Goal: Participate in discussion: Engage in conversation with other users on a specific topic

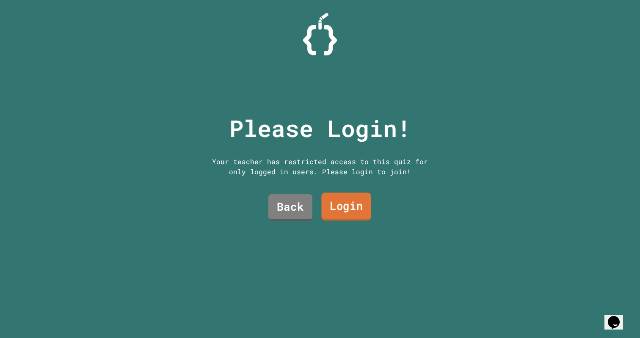
click at [333, 202] on link "Login" at bounding box center [345, 207] width 49 height 28
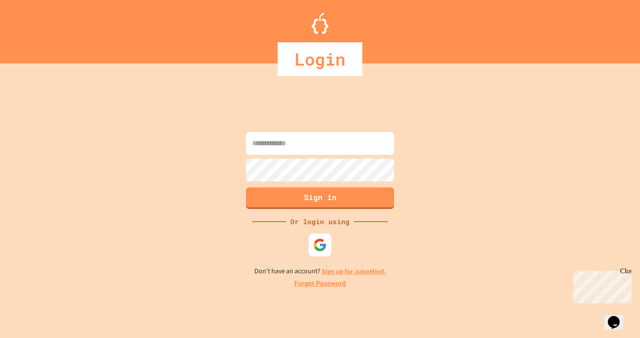
click at [318, 247] on img at bounding box center [320, 245] width 14 height 14
click at [313, 248] on div at bounding box center [319, 244] width 23 height 23
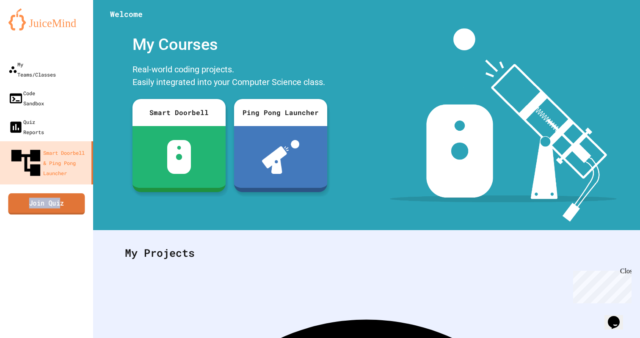
drag, startPoint x: 57, startPoint y: 157, endPoint x: 58, endPoint y: 162, distance: 5.1
click at [58, 162] on div "My Teams/Classes Code Sandbox Quiz Reports Smart Doorbell & Ping Pong Launcher …" at bounding box center [46, 169] width 93 height 338
click at [59, 194] on link "Join Quiz" at bounding box center [46, 204] width 85 height 21
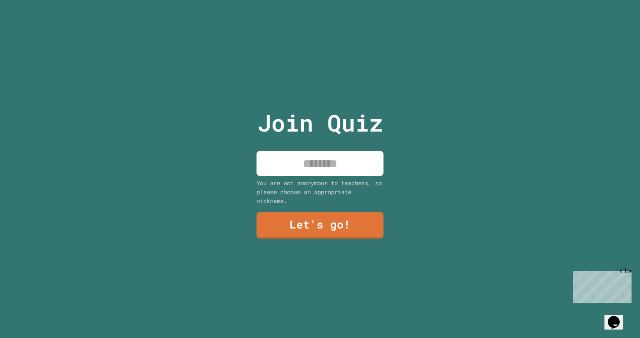
click at [319, 172] on input at bounding box center [319, 163] width 127 height 25
type input "**********"
click at [327, 229] on link "Let's go!" at bounding box center [319, 225] width 129 height 28
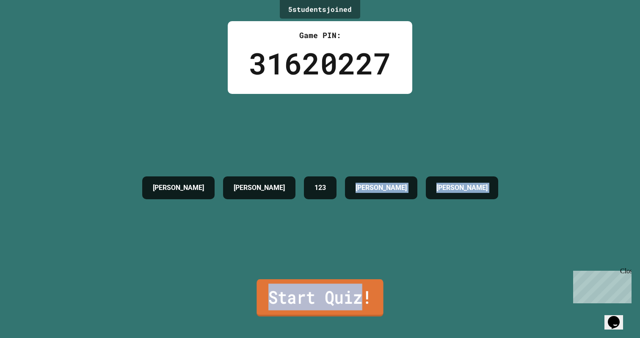
drag, startPoint x: 346, startPoint y: 280, endPoint x: 359, endPoint y: 287, distance: 15.1
click at [359, 287] on div "5 student s joined Game PIN: 31620227 GAUTHAM JAN ADHITH 123 SHANNON JUSTIN Sta…" at bounding box center [320, 169] width 640 height 338
click at [359, 287] on link "Start Quiz!" at bounding box center [319, 298] width 137 height 37
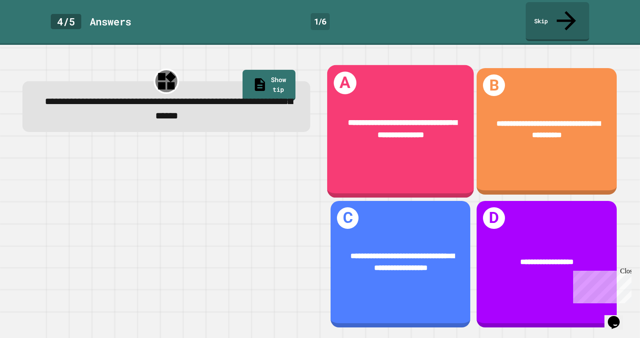
click at [396, 143] on div "**********" at bounding box center [400, 131] width 147 height 133
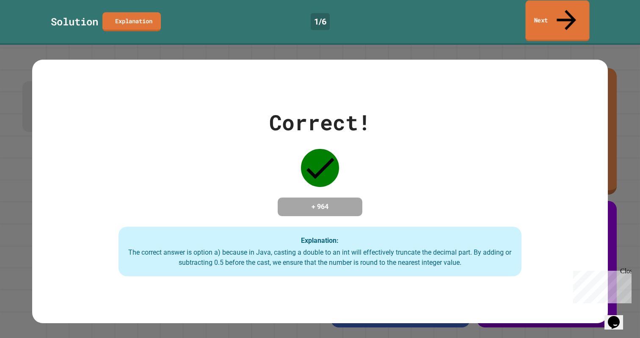
click at [558, 5] on link "Next" at bounding box center [557, 20] width 64 height 41
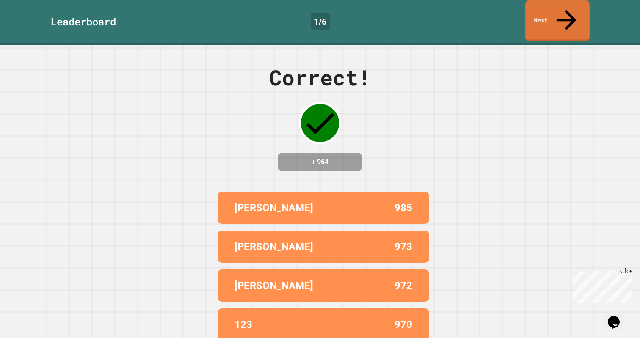
click at [552, 2] on link "Next" at bounding box center [557, 20] width 64 height 41
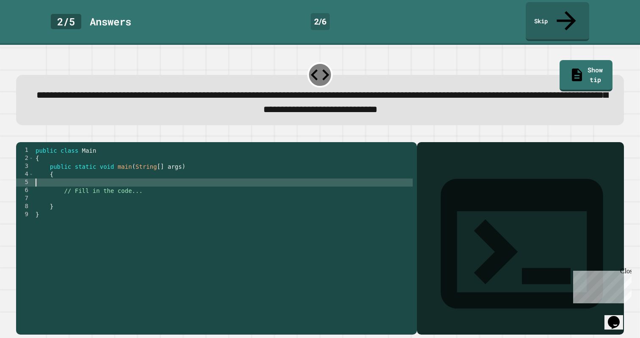
click at [170, 177] on div "public class Main { public static void main ( String [ ] args ) { // Fill in th…" at bounding box center [223, 238] width 379 height 185
type textarea "*"
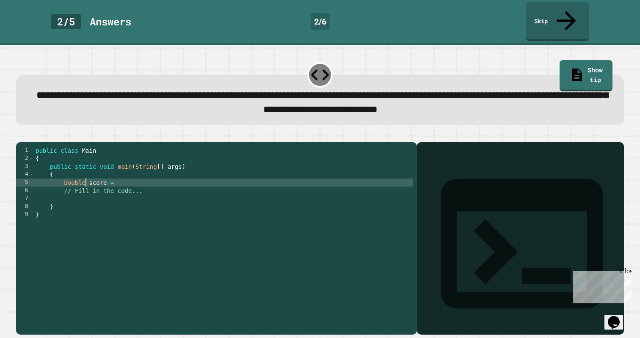
click at [197, 177] on div "public class Main { public static void main ( String [ ] args ) { Double score …" at bounding box center [223, 238] width 379 height 185
type textarea "**********"
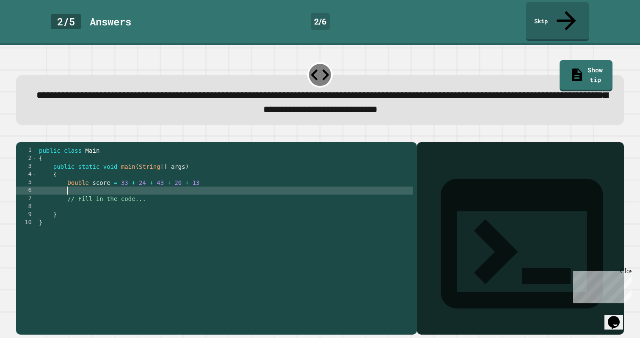
scroll to position [0, 2]
type textarea "*"
click at [244, 182] on div "public class Main { public static void main ( String [ ] args ) { Double score …" at bounding box center [225, 238] width 376 height 185
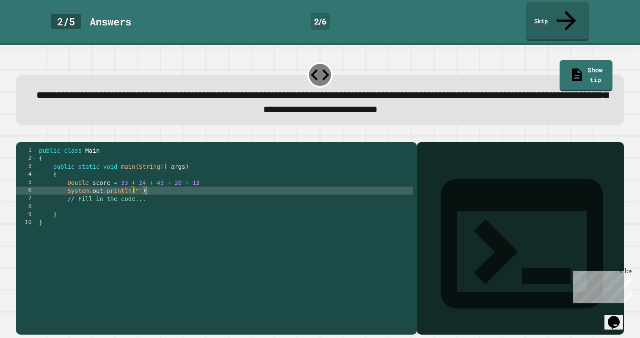
click at [246, 178] on div "public class Main { public static void main ( String [ ] args ) { Double score …" at bounding box center [225, 238] width 376 height 185
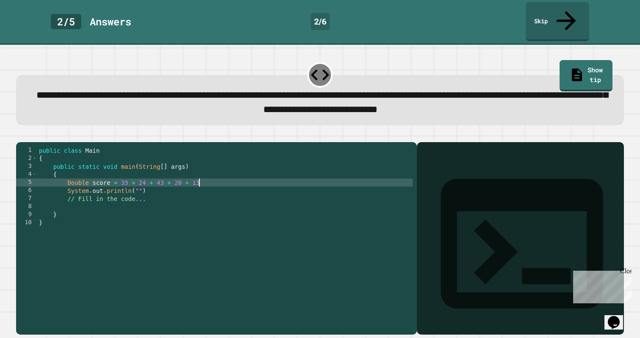
scroll to position [0, 11]
click at [138, 184] on div "public class Main { public static void main ( String [ ] args ) { Double score …" at bounding box center [225, 238] width 376 height 185
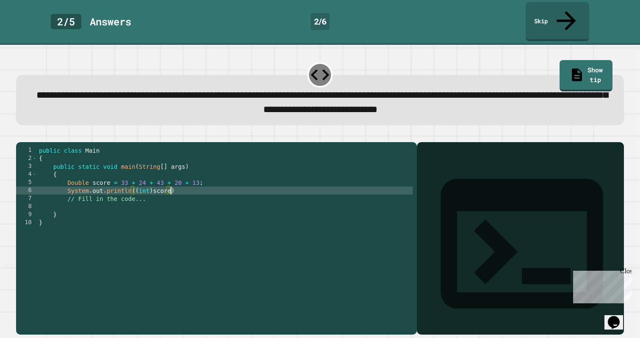
scroll to position [0, 9]
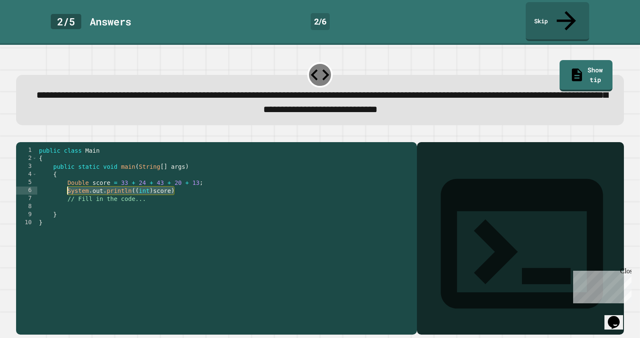
drag, startPoint x: 198, startPoint y: 185, endPoint x: 69, endPoint y: 186, distance: 129.0
click at [69, 186] on div "public class Main { public static void main ( String [ ] args ) { Double score …" at bounding box center [225, 238] width 376 height 185
type textarea "**********"
click at [188, 187] on div "public class Main { public static void main ( String [ ] args ) { Double score …" at bounding box center [225, 238] width 376 height 185
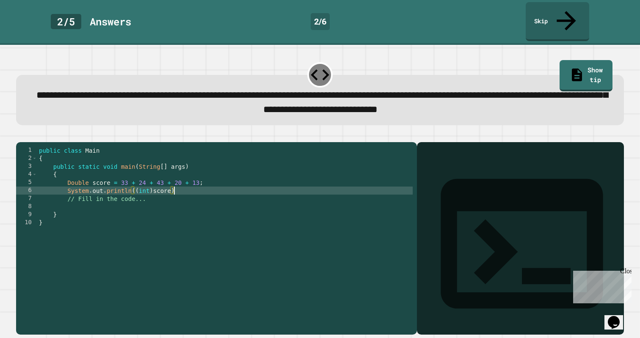
scroll to position [0, 2]
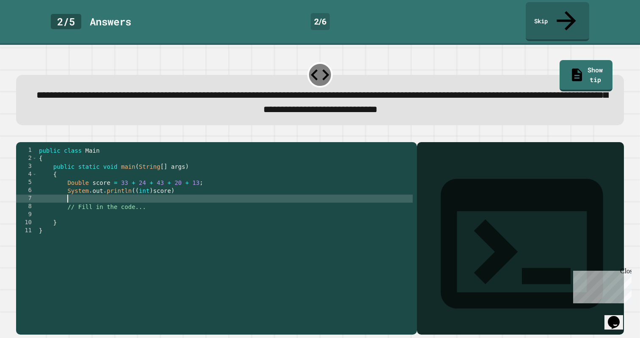
paste textarea "**********"
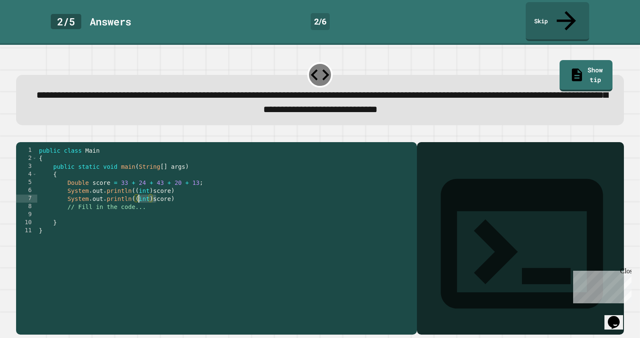
drag, startPoint x: 154, startPoint y: 190, endPoint x: 137, endPoint y: 191, distance: 17.8
click at [137, 191] on div "public class Main { public static void main ( String [ ] args ) { Double score …" at bounding box center [225, 238] width 376 height 185
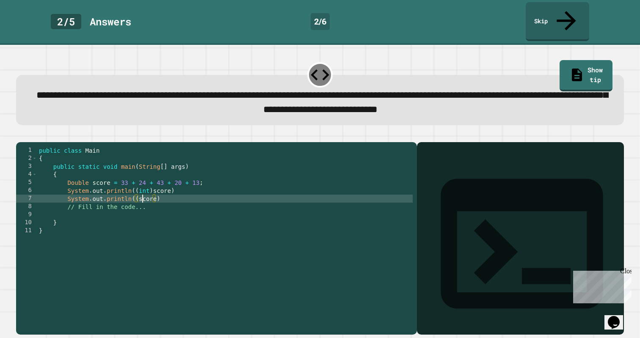
scroll to position [0, 7]
click at [166, 192] on div "public class Main { public static void main ( String [ ] args ) { Double score …" at bounding box center [225, 238] width 376 height 185
click at [141, 193] on div "public class Main { public static void main ( String [ ] args ) { Double score …" at bounding box center [225, 238] width 376 height 185
type textarea "**********"
click at [179, 192] on div "public class Main { public static void main ( String [ ] args ) { Double score …" at bounding box center [225, 238] width 376 height 185
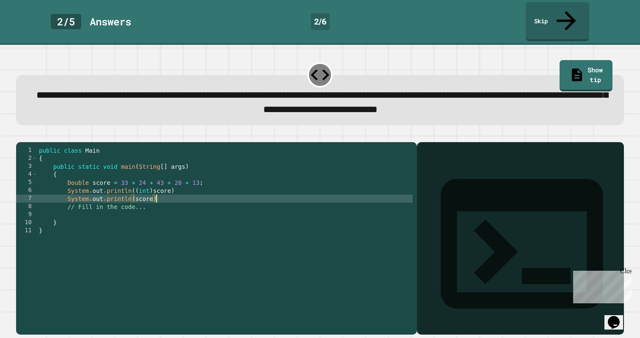
scroll to position [0, 2]
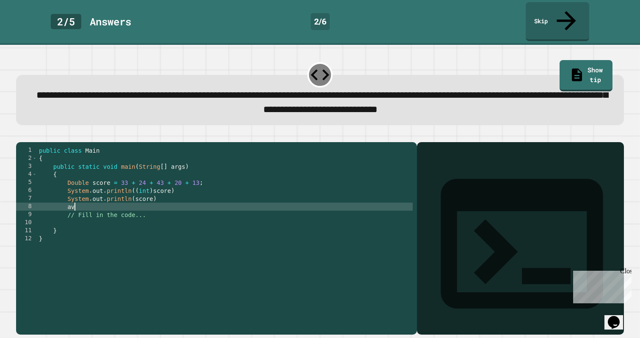
type textarea "*"
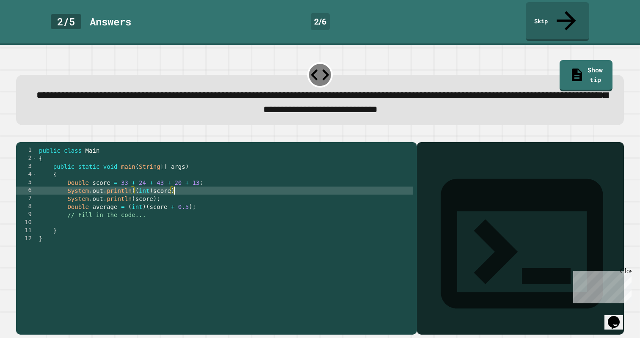
scroll to position [0, 9]
click at [192, 205] on div "public class Main { public static void main ( String [ ] args ) { Double score …" at bounding box center [225, 238] width 376 height 185
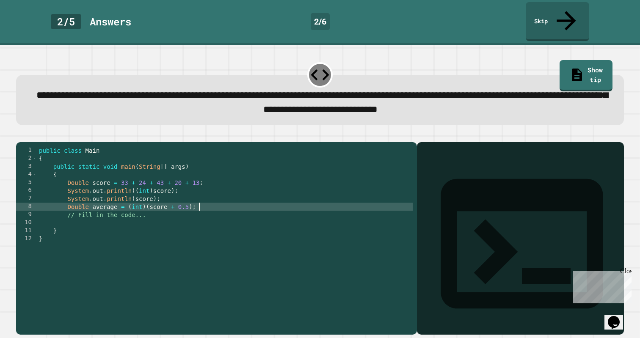
click at [210, 199] on div "public class Main { public static void main ( String [ ] args ) { Double score …" at bounding box center [225, 238] width 376 height 185
type textarea "**********"
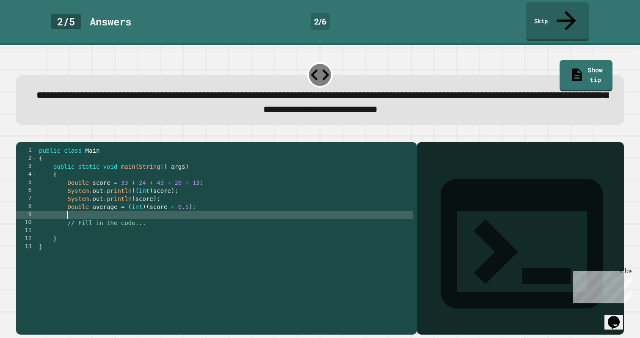
paste textarea "**********"
click at [167, 209] on div "public class Main { public static void main ( String [ ] args ) { Double score …" at bounding box center [225, 238] width 376 height 185
drag, startPoint x: 170, startPoint y: 209, endPoint x: 153, endPoint y: 213, distance: 17.3
click at [141, 211] on div "public class Main { public static void main ( String [ ] args ) { Double score …" at bounding box center [225, 238] width 376 height 185
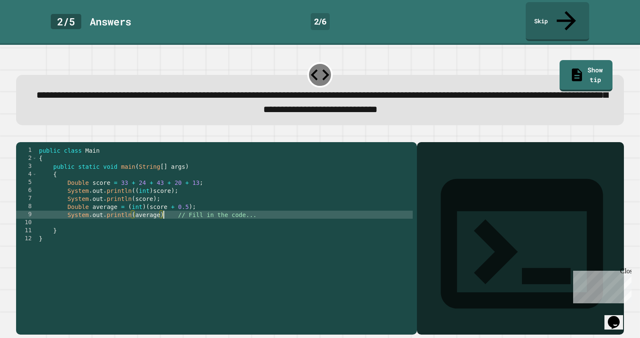
scroll to position [0, 9]
click at [20, 135] on icon "button" at bounding box center [20, 135] width 0 height 0
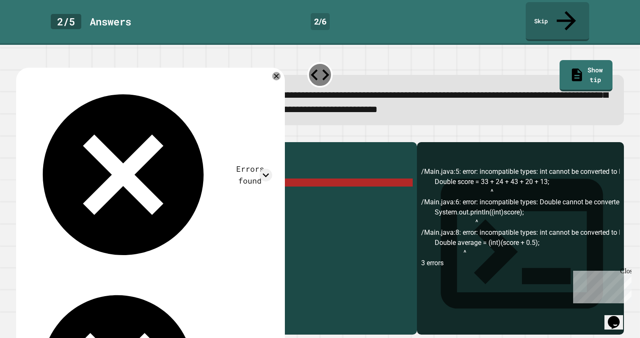
click at [77, 176] on div "public class Main { public static void main ( String [ ] args ) { Double score …" at bounding box center [225, 238] width 376 height 185
click at [82, 177] on div "public class Main { public static void main ( String [ ] args ) { Double score …" at bounding box center [225, 238] width 376 height 185
drag, startPoint x: 88, startPoint y: 176, endPoint x: 72, endPoint y: 174, distance: 15.7
click at [68, 174] on div "public class Main { public static void main ( String [ ] args ) { Double score …" at bounding box center [225, 238] width 376 height 185
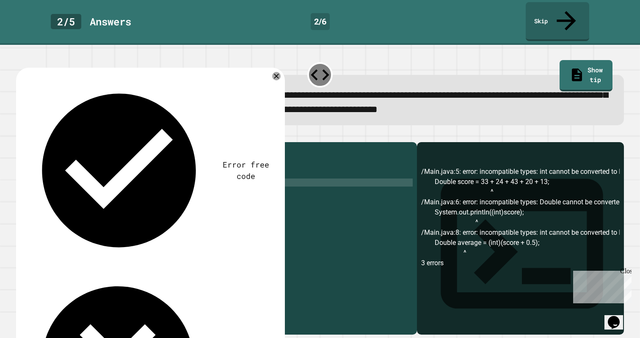
scroll to position [0, 3]
drag, startPoint x: 149, startPoint y: 184, endPoint x: 139, endPoint y: 184, distance: 9.7
click at [139, 184] on div "public class Main { public static void main ( String [ ] args ) { int score = 3…" at bounding box center [225, 238] width 376 height 185
drag, startPoint x: 152, startPoint y: 183, endPoint x: 136, endPoint y: 184, distance: 16.5
click at [136, 184] on div "public class Main { public static void main ( String [ ] args ) { int score = 3…" at bounding box center [225, 238] width 376 height 185
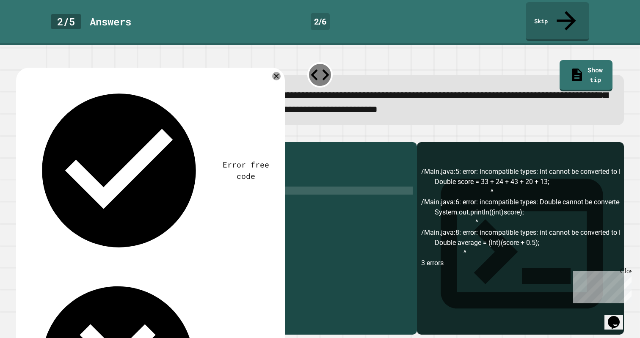
click at [205, 178] on div "public class Main { public static void main ( String [ ] args ) { int score = 3…" at bounding box center [225, 238] width 376 height 185
type textarea "**********"
click at [183, 184] on div "public class Main { public static void main ( String [ ] args ) { int score = 3…" at bounding box center [225, 238] width 376 height 185
type textarea "**********"
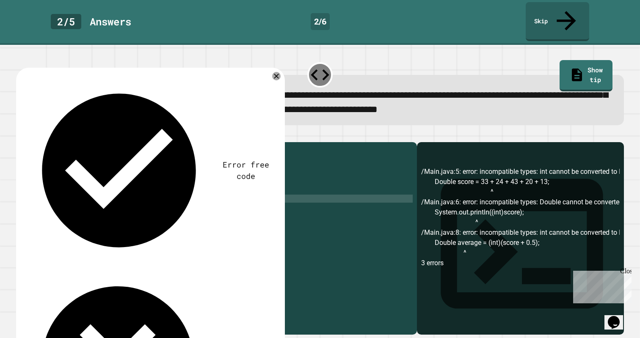
scroll to position [0, 7]
click at [20, 135] on button "button" at bounding box center [20, 135] width 0 height 0
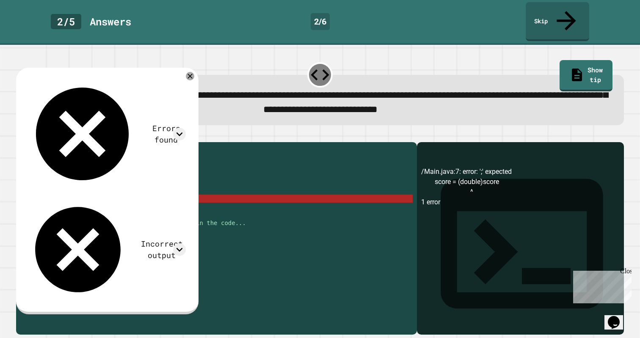
click at [159, 190] on div "public class Main { public static void main ( String [ ] args ) { int score = 3…" at bounding box center [225, 238] width 376 height 185
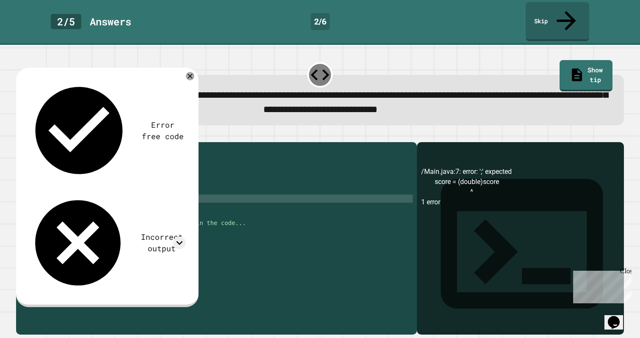
click at [20, 135] on button "button" at bounding box center [20, 135] width 0 height 0
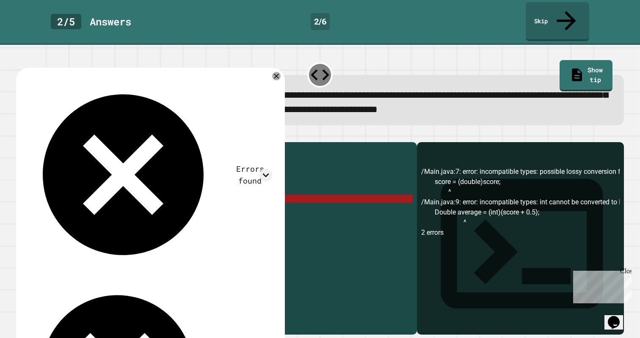
drag, startPoint x: 92, startPoint y: 208, endPoint x: 67, endPoint y: 207, distance: 24.5
click at [67, 207] on div "public class Main { public static void main ( String [ ] args ) { int score = 3…" at bounding box center [225, 238] width 376 height 185
click at [102, 213] on div "public class Main { public static void main ( String [ ] args ) { int score = 3…" at bounding box center [225, 238] width 376 height 185
click at [202, 142] on div "**********" at bounding box center [216, 238] width 401 height 193
click at [275, 72] on icon at bounding box center [276, 76] width 9 height 9
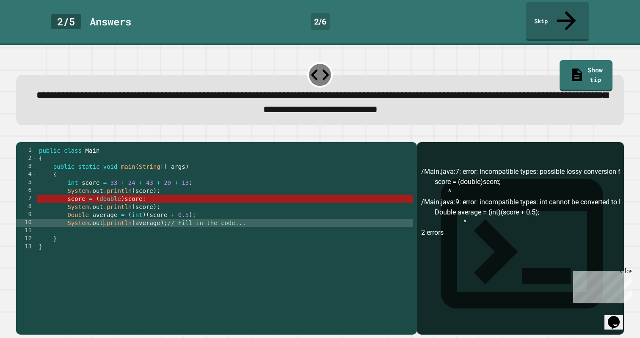
click at [559, 60] on link "Show tip" at bounding box center [585, 75] width 53 height 31
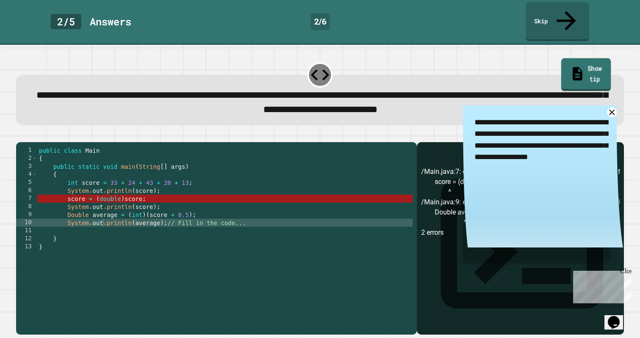
click at [561, 58] on link "Show tip" at bounding box center [586, 74] width 50 height 33
click at [569, 66] on icon at bounding box center [576, 74] width 15 height 16
click at [606, 107] on icon at bounding box center [611, 112] width 11 height 11
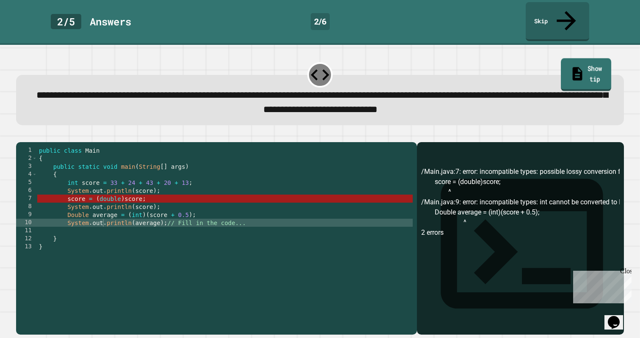
click at [586, 59] on link "Show tip" at bounding box center [585, 74] width 50 height 33
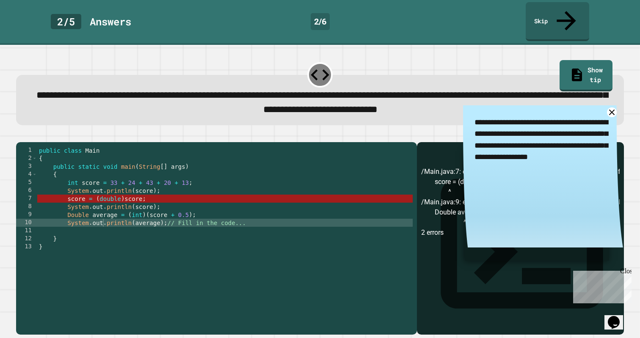
click at [124, 192] on div "public class Main { public static void main ( String [ ] args ) { int score = 3…" at bounding box center [225, 238] width 376 height 185
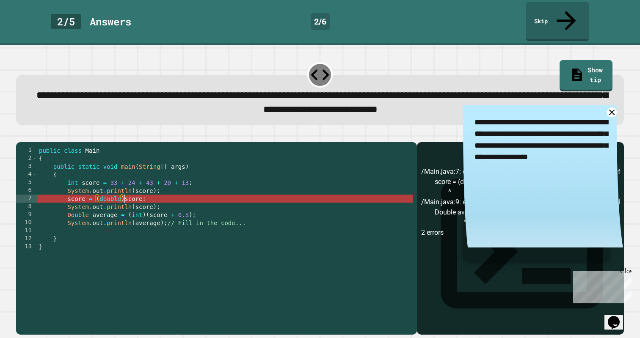
click at [139, 194] on div "public class Main { public static void main ( String [ ] args ) { int score = 3…" at bounding box center [225, 238] width 376 height 185
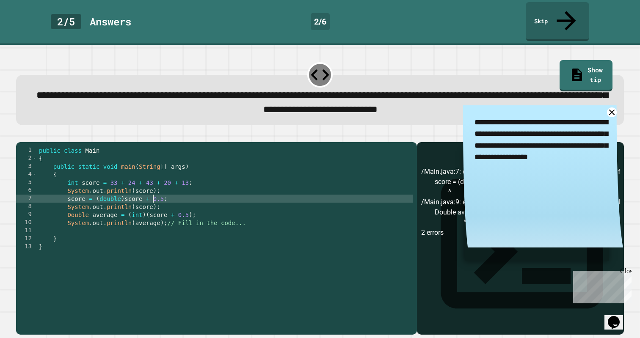
scroll to position [0, 8]
click at [20, 135] on icon "button" at bounding box center [20, 135] width 0 height 0
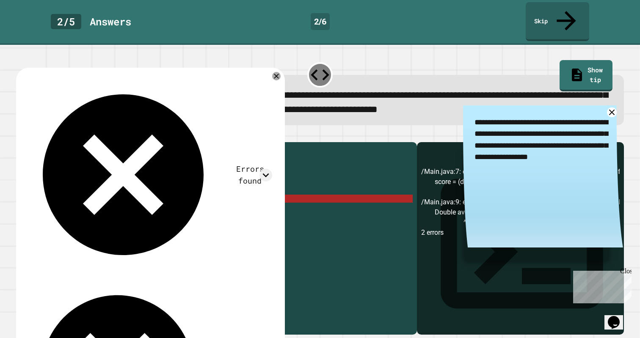
click at [163, 191] on div "public class Main { public static void main ( String [ ] args ) { int score = 3…" at bounding box center [225, 238] width 376 height 185
drag, startPoint x: 163, startPoint y: 191, endPoint x: 145, endPoint y: 193, distance: 17.8
click at [145, 193] on div "public class Main { public static void main ( String [ ] args ) { int score = 3…" at bounding box center [225, 238] width 376 height 185
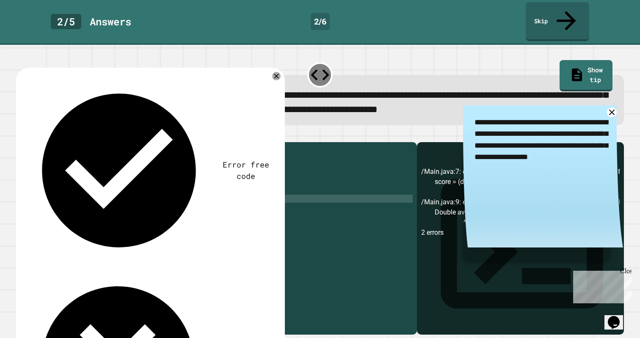
scroll to position [0, 7]
click at [276, 68] on div "Error free code /Main.java:7: error: incompatible types: possible lossy convers…" at bounding box center [150, 267] width 269 height 398
click at [277, 71] on icon at bounding box center [276, 76] width 10 height 10
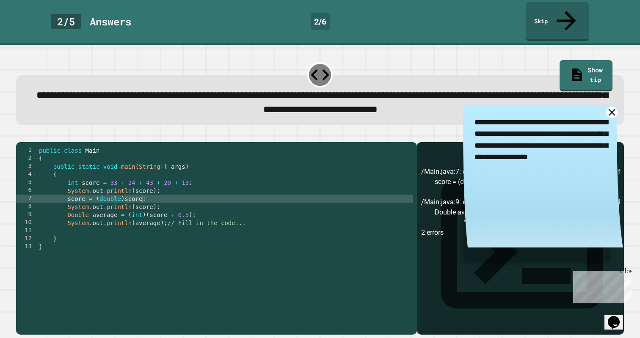
click at [606, 107] on icon at bounding box center [611, 112] width 11 height 11
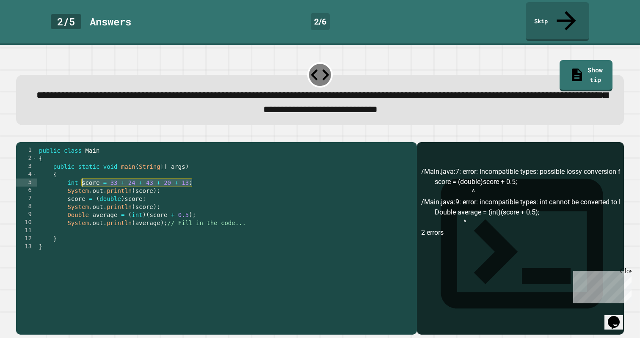
drag, startPoint x: 193, startPoint y: 179, endPoint x: 82, endPoint y: 176, distance: 111.7
click at [82, 176] on div "public class Main { public static void main ( String [ ] args ) { int score = 3…" at bounding box center [225, 238] width 376 height 185
click at [191, 176] on div "public class Main { public static void main ( String [ ] args ) { int score = 3…" at bounding box center [225, 238] width 376 height 185
drag, startPoint x: 189, startPoint y: 177, endPoint x: 110, endPoint y: 177, distance: 79.1
click at [110, 177] on div "public class Main { public static void main ( String [ ] args ) { int score = 3…" at bounding box center [225, 238] width 376 height 185
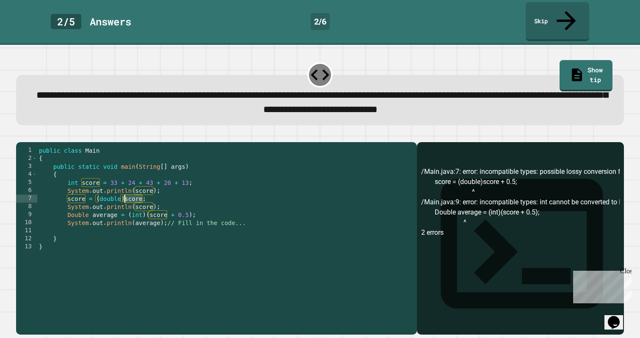
drag, startPoint x: 141, startPoint y: 192, endPoint x: 134, endPoint y: 193, distance: 7.7
click at [125, 193] on div "public class Main { public static void main ( String [ ] args ) { int score = 3…" at bounding box center [225, 238] width 376 height 185
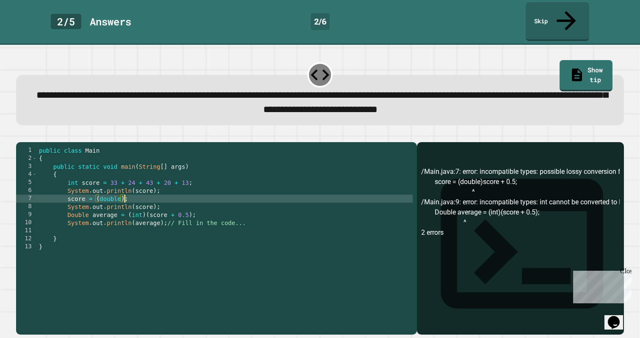
paste textarea "**********"
type textarea "**********"
click at [20, 135] on icon "button" at bounding box center [20, 135] width 0 height 0
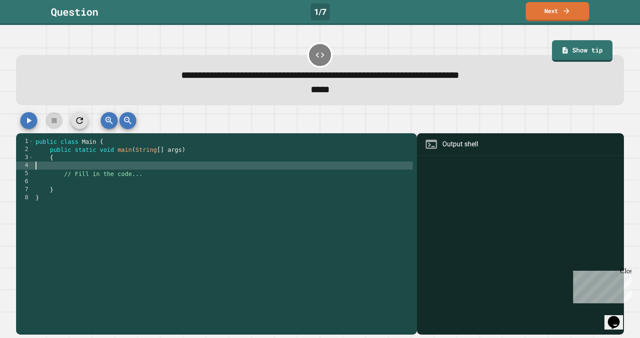
click at [171, 167] on div "public class Main { public static void main ( String [ ] args ) { // Fill in th…" at bounding box center [223, 229] width 379 height 185
type textarea "*"
click at [33, 123] on icon "button" at bounding box center [29, 120] width 10 height 10
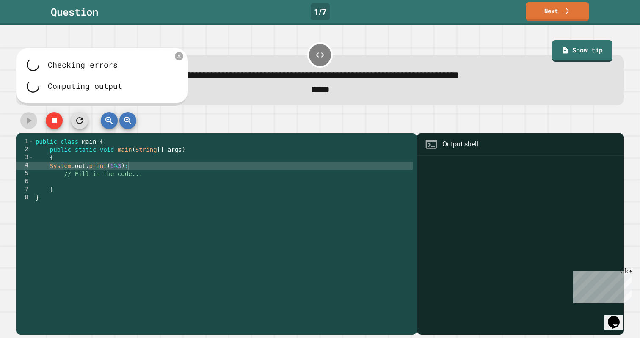
click at [141, 170] on div "public class Main { public static void main ( String [ ] args ) { System . out …" at bounding box center [223, 229] width 379 height 185
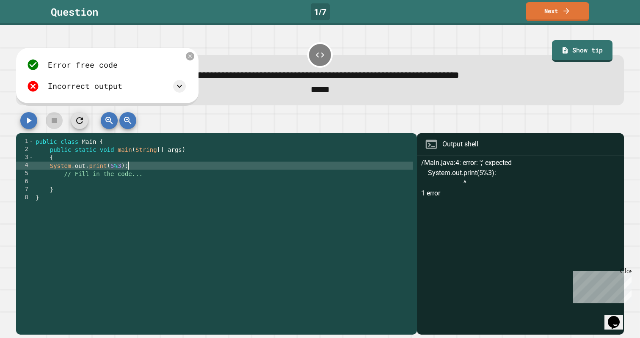
type textarea "**********"
click at [26, 120] on icon "button" at bounding box center [29, 120] width 10 height 10
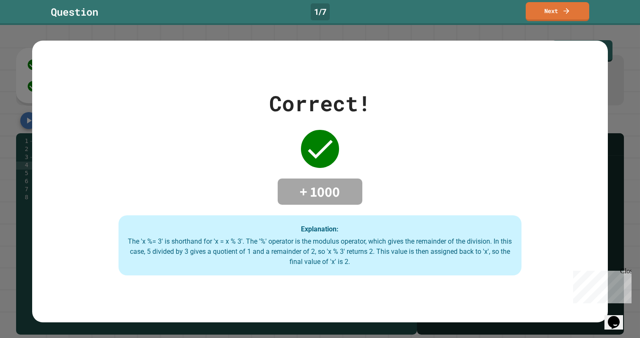
click at [577, 12] on link "Next" at bounding box center [556, 11] width 63 height 19
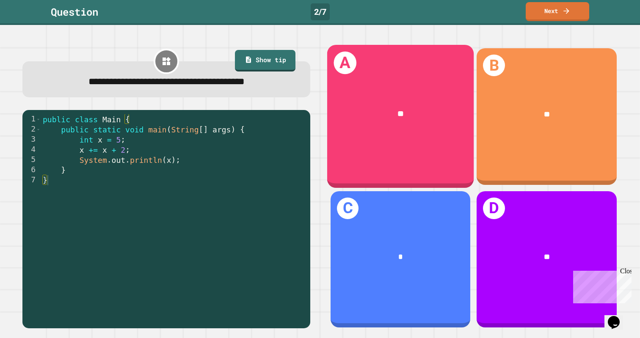
click at [403, 128] on div "**" at bounding box center [400, 114] width 147 height 44
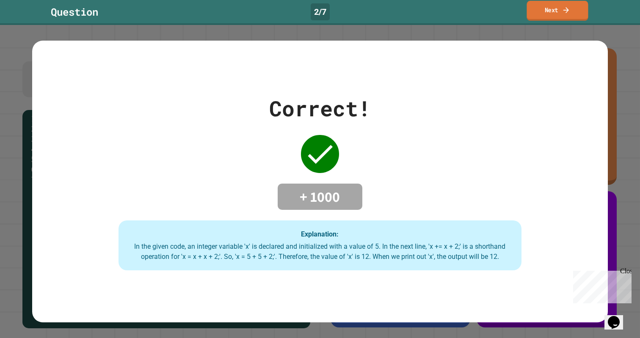
click at [566, 4] on link "Next" at bounding box center [556, 11] width 61 height 20
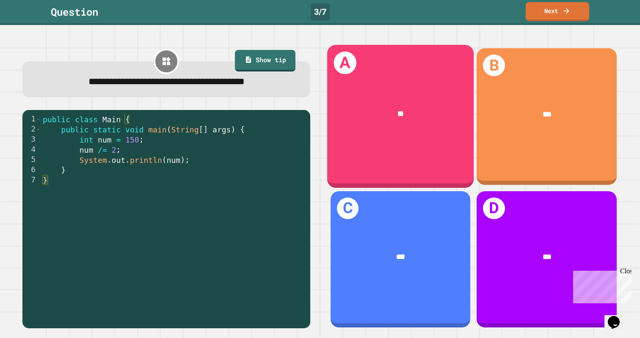
click at [393, 128] on div "**" at bounding box center [400, 114] width 147 height 44
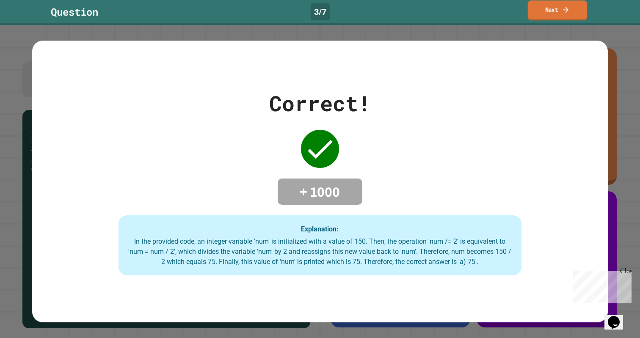
click at [545, 8] on link "Next" at bounding box center [556, 10] width 59 height 20
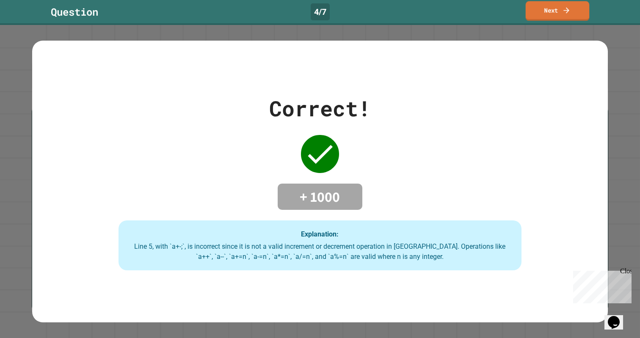
click at [574, 13] on link "Next" at bounding box center [557, 11] width 64 height 20
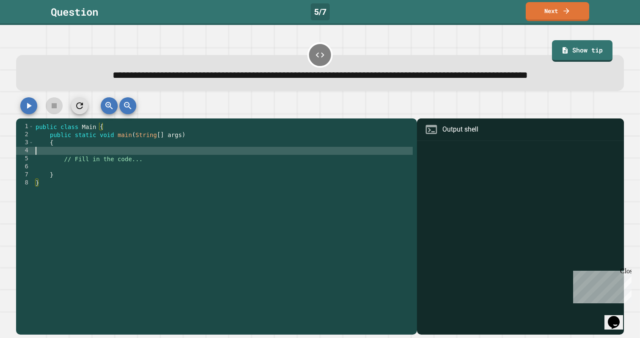
click at [104, 165] on div "public class Main { public static void main ( String [ ] args ) { // Fill in th…" at bounding box center [223, 215] width 379 height 185
type textarea "*"
type textarea "**********"
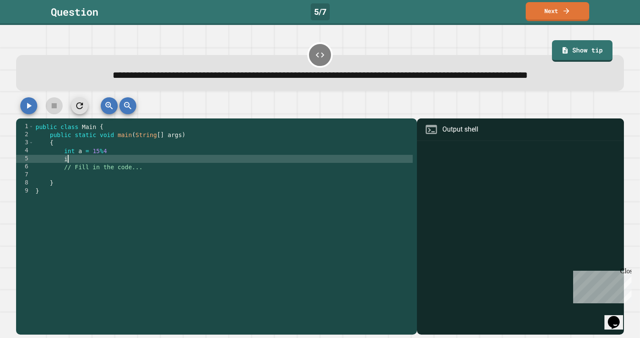
type textarea "*"
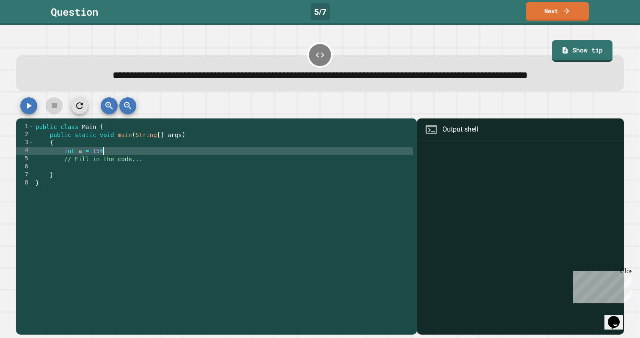
type textarea "**********"
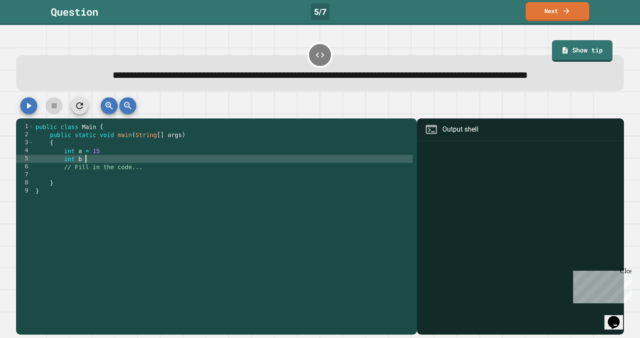
scroll to position [0, 3]
type textarea "*********"
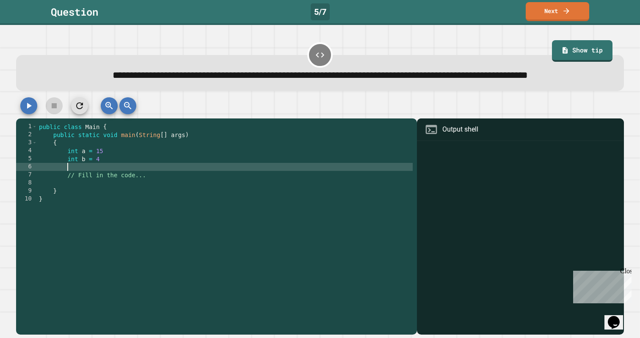
type textarea "*"
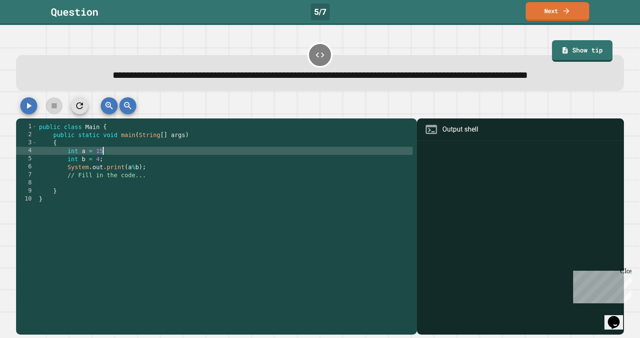
scroll to position [0, 4]
type textarea "**********"
click at [21, 114] on button "button" at bounding box center [28, 105] width 17 height 17
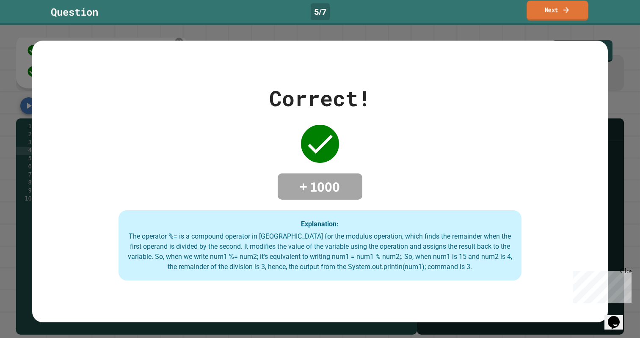
click at [561, 15] on link "Next" at bounding box center [556, 11] width 61 height 20
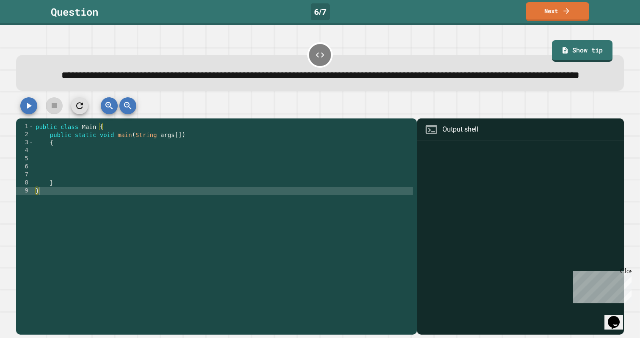
click at [177, 175] on div "public class Main { public static void main ( String args [ ]) { } }" at bounding box center [223, 215] width 379 height 185
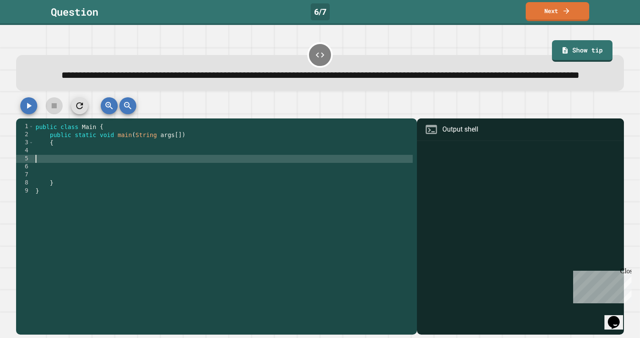
click at [173, 169] on div "public class Main { public static void main ( String args [ ]) { } }" at bounding box center [223, 215] width 379 height 185
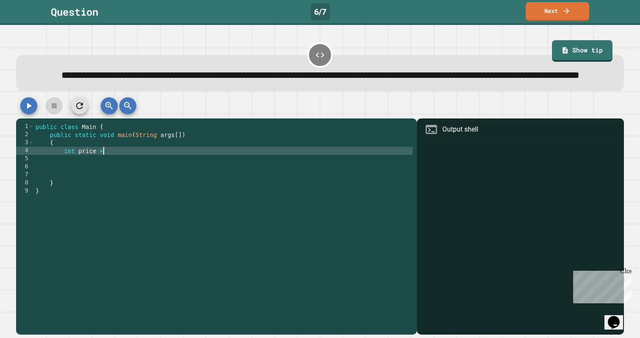
scroll to position [0, 5]
type textarea "**********"
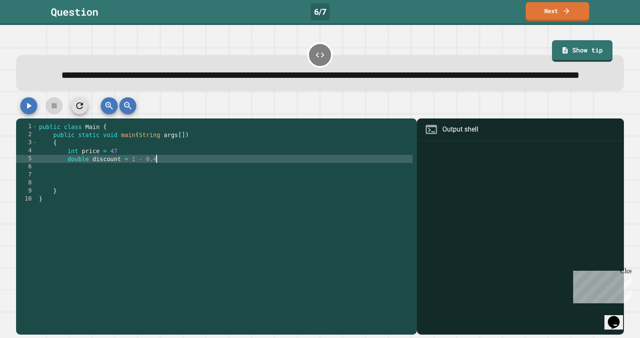
scroll to position [0, 8]
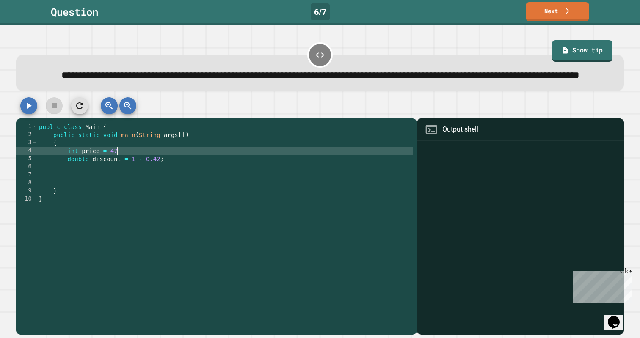
type textarea "**********"
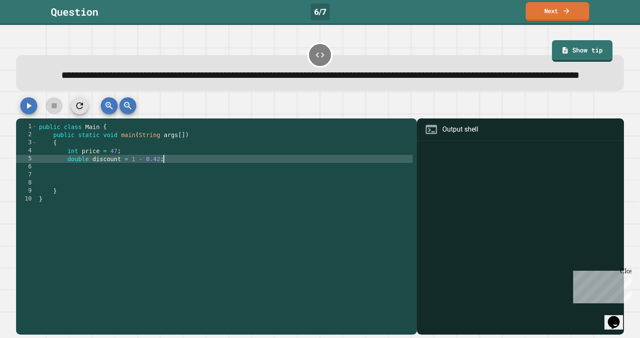
click at [165, 177] on div "public class Main { public static void main ( String args [ ]) { int price = 47…" at bounding box center [225, 215] width 376 height 185
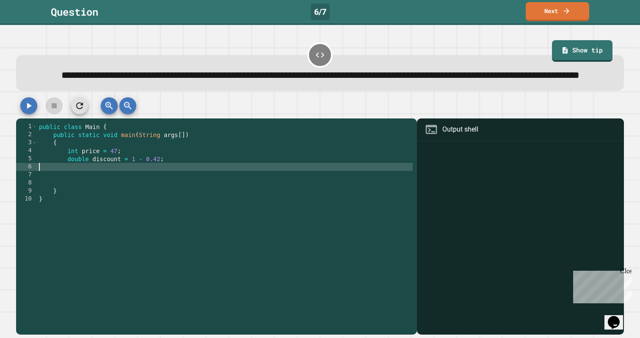
click at [161, 184] on div "public class Main { public static void main ( String args [ ]) { int price = 47…" at bounding box center [225, 215] width 376 height 185
click at [128, 188] on div "public class Main { public static void main ( String args [ ]) { int price = 47…" at bounding box center [225, 215] width 376 height 185
click at [34, 114] on button "button" at bounding box center [28, 105] width 17 height 17
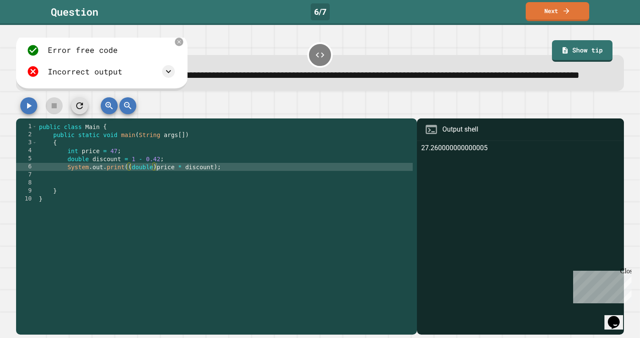
click at [156, 186] on div "public class Main { public static void main ( String args [ ]) { int price = 47…" at bounding box center [225, 215] width 376 height 185
click at [30, 111] on icon "button" at bounding box center [29, 106] width 10 height 10
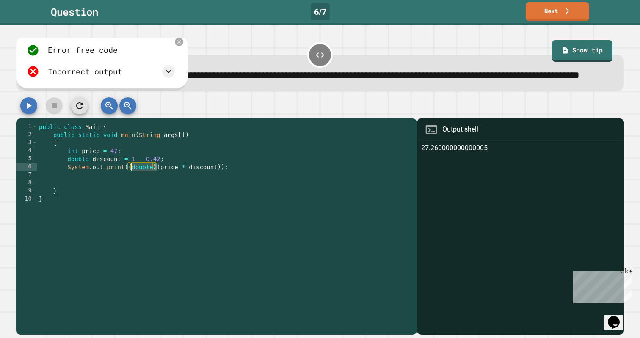
drag, startPoint x: 157, startPoint y: 188, endPoint x: 137, endPoint y: 190, distance: 20.0
click at [129, 189] on div "public class Main { public static void main ( String args [ ]) { int price = 47…" at bounding box center [225, 215] width 376 height 185
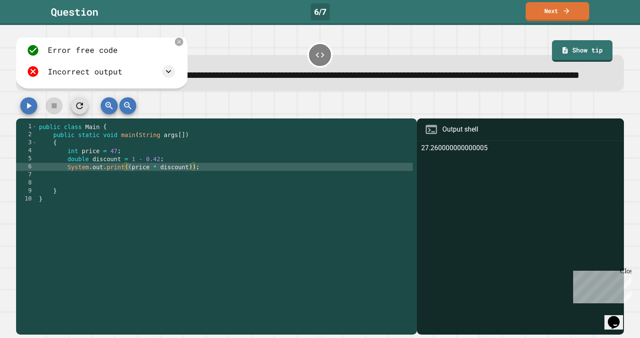
click at [27, 109] on icon "button" at bounding box center [29, 106] width 5 height 6
click at [132, 186] on div "public class Main { public static void main ( String args [ ]) { int price = 47…" at bounding box center [225, 215] width 376 height 185
click at [187, 185] on div "public class Main { public static void main ( String args [ ]) { int price = 47…" at bounding box center [225, 215] width 376 height 185
click at [129, 187] on div "public class Main { public static void main ( String args [ ]) { int price = 47…" at bounding box center [225, 215] width 376 height 185
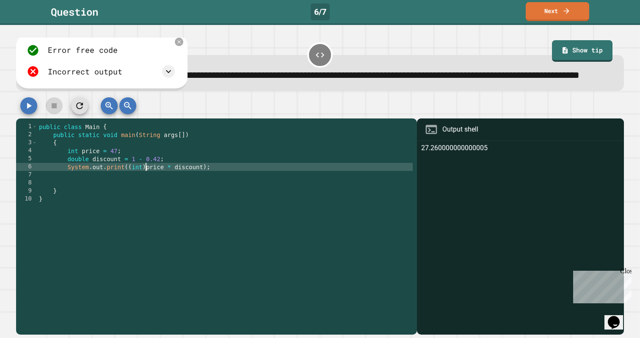
scroll to position [0, 7]
click at [27, 109] on icon "button" at bounding box center [29, 106] width 5 height 6
click at [145, 184] on div "public class Main { public static void main ( String args [ ]) { int price = 47…" at bounding box center [225, 215] width 376 height 185
click at [30, 111] on icon "button" at bounding box center [29, 106] width 10 height 10
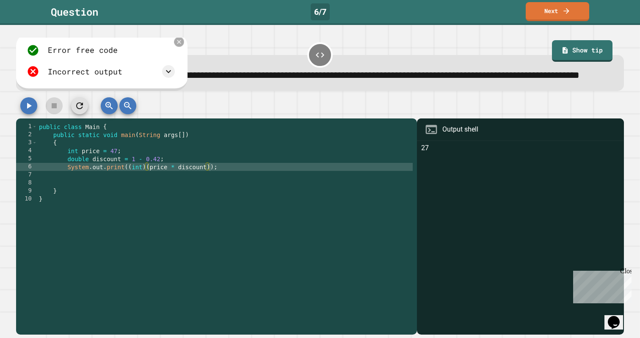
click at [179, 45] on icon at bounding box center [179, 41] width 7 height 7
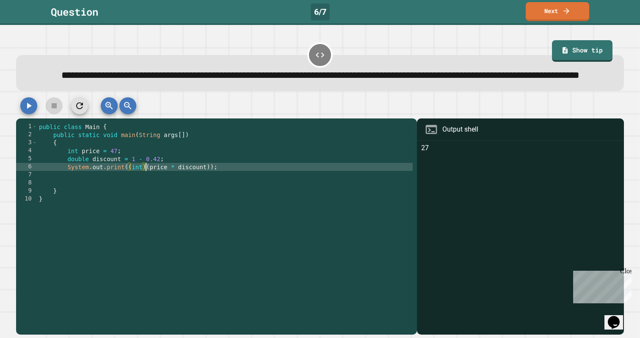
click at [147, 184] on div "public class Main { public static void main ( String args [ ]) { int price = 47…" at bounding box center [225, 215] width 376 height 185
click at [552, 50] on link "Show tip" at bounding box center [582, 50] width 60 height 22
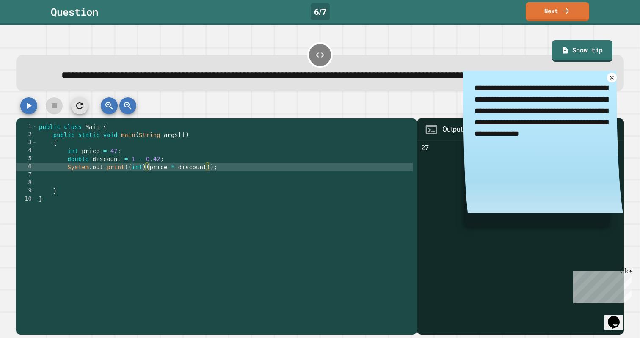
click at [150, 186] on div "public class Main { public static void main ( String args [ ]) { int price = 47…" at bounding box center [225, 215] width 376 height 185
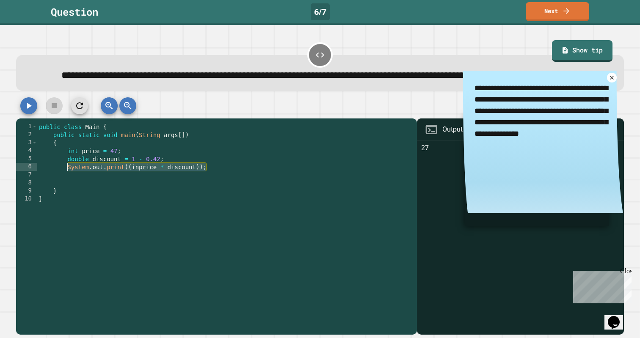
drag, startPoint x: 210, startPoint y: 184, endPoint x: 70, endPoint y: 185, distance: 139.6
click at [72, 188] on div "public class Main { public static void main ( String args [ ]) { int price = 47…" at bounding box center [225, 215] width 376 height 185
type textarea "*"
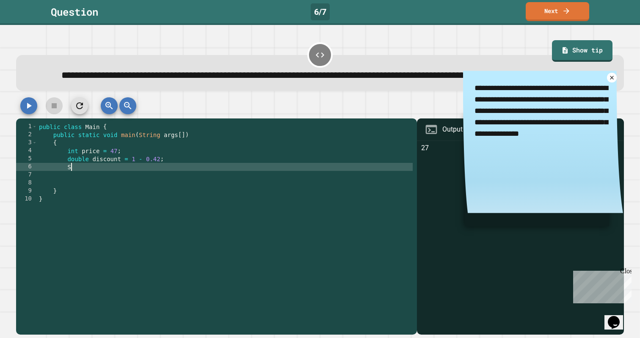
scroll to position [0, 2]
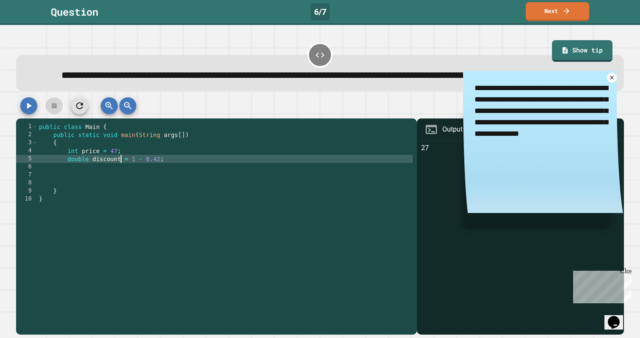
click at [120, 179] on div "public class Main { public static void main ( String args [ ]) { int price = 47…" at bounding box center [225, 215] width 376 height 185
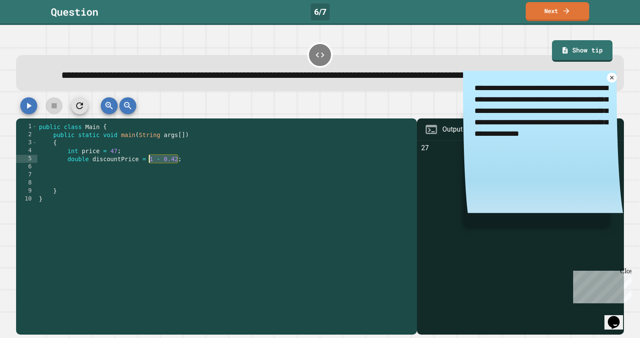
drag, startPoint x: 178, startPoint y: 176, endPoint x: 157, endPoint y: 180, distance: 21.6
click at [151, 178] on div "public class Main { public static void main ( String args [ ]) { int price = 47…" at bounding box center [225, 215] width 376 height 185
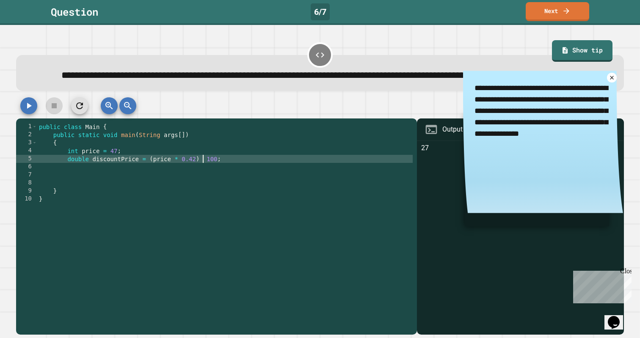
scroll to position [0, 12]
type textarea "**********"
click at [30, 111] on icon "button" at bounding box center [29, 106] width 10 height 10
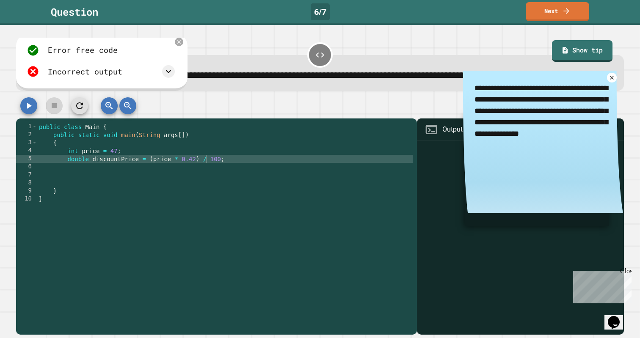
scroll to position [0, 2]
click at [139, 184] on div "public class Main { public static void main ( String args [ ]) { int price = 47…" at bounding box center [225, 215] width 376 height 185
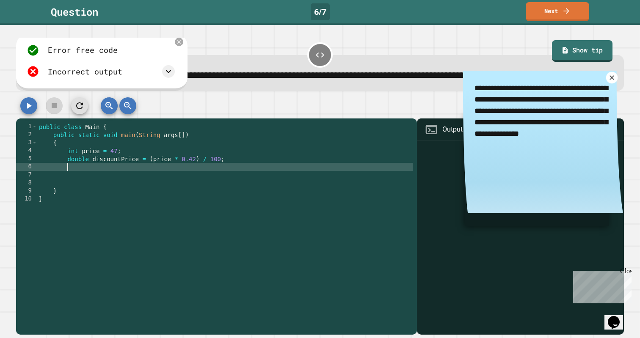
drag, startPoint x: 601, startPoint y: 94, endPoint x: 574, endPoint y: 102, distance: 28.9
click at [607, 82] on icon at bounding box center [611, 78] width 8 height 8
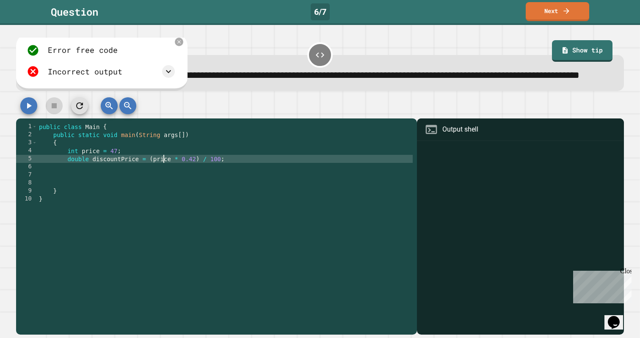
click at [165, 179] on div "public class Main { public static void main ( String args [ ]) { int price = 47…" at bounding box center [225, 215] width 376 height 185
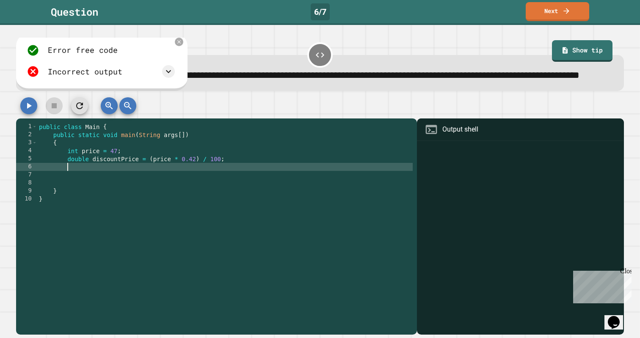
click at [163, 183] on div "public class Main { public static void main ( String args [ ]) { int price = 47…" at bounding box center [225, 215] width 376 height 185
type textarea "*"
click at [28, 109] on icon "button" at bounding box center [29, 106] width 5 height 6
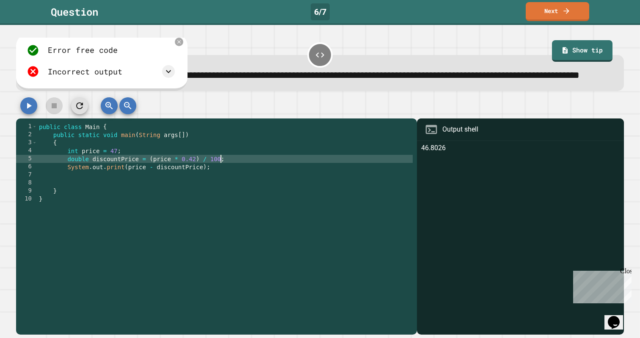
click at [221, 175] on div "public class Main { public static void main ( String args [ ]) { int price = 47…" at bounding box center [225, 215] width 376 height 185
type textarea "**********"
drag, startPoint x: 33, startPoint y: 128, endPoint x: 228, endPoint y: 125, distance: 195.9
click at [33, 111] on icon "button" at bounding box center [29, 106] width 10 height 10
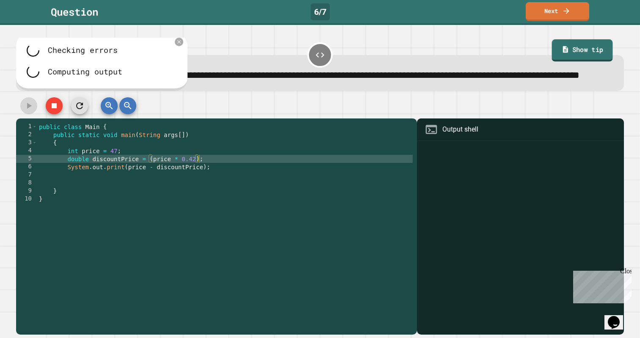
click at [556, 44] on link "Show tip" at bounding box center [581, 50] width 61 height 22
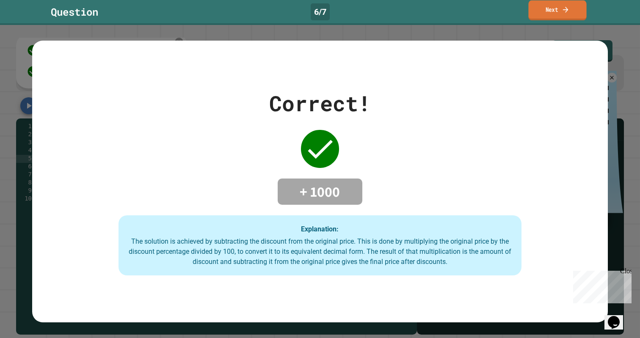
drag, startPoint x: 559, startPoint y: 11, endPoint x: 556, endPoint y: 20, distance: 9.6
click at [559, 11] on link "Next" at bounding box center [557, 10] width 58 height 20
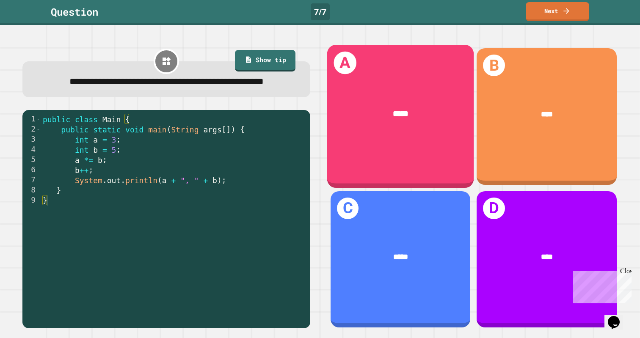
click at [387, 88] on div "A *****" at bounding box center [400, 116] width 147 height 143
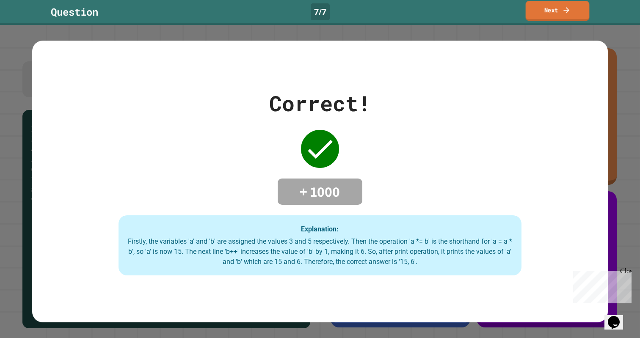
click at [541, 14] on link "Next" at bounding box center [557, 11] width 64 height 20
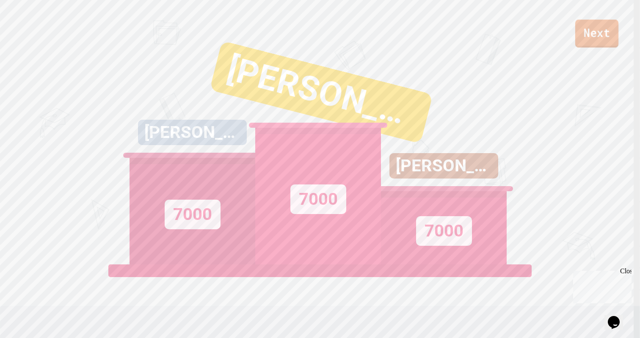
click at [582, 36] on link "Next" at bounding box center [596, 33] width 43 height 28
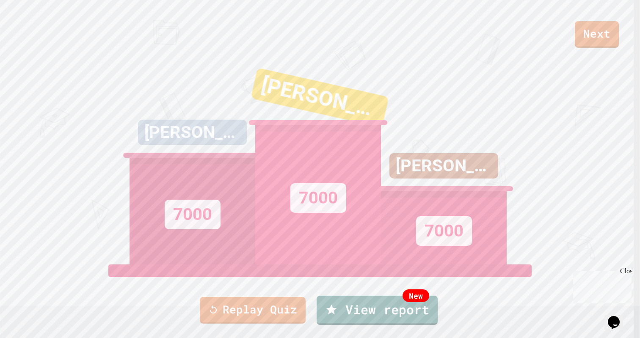
drag, startPoint x: 320, startPoint y: 208, endPoint x: 320, endPoint y: 213, distance: 4.7
